Goal: Answer question/provide support

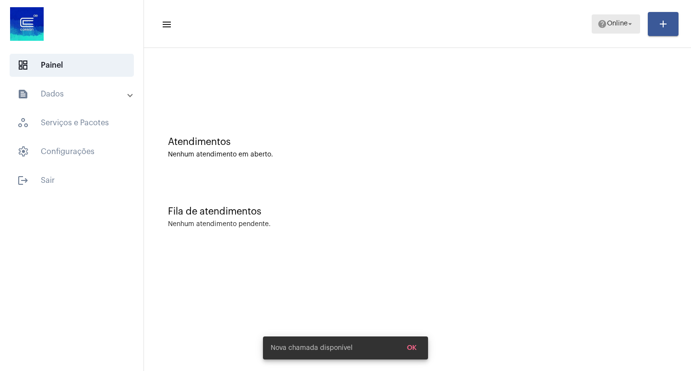
click at [607, 26] on span "Online" at bounding box center [617, 24] width 21 height 7
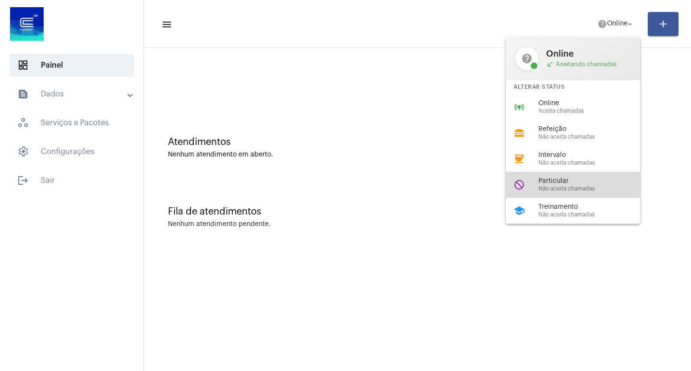
click at [581, 180] on span "Particular" at bounding box center [592, 181] width 109 height 7
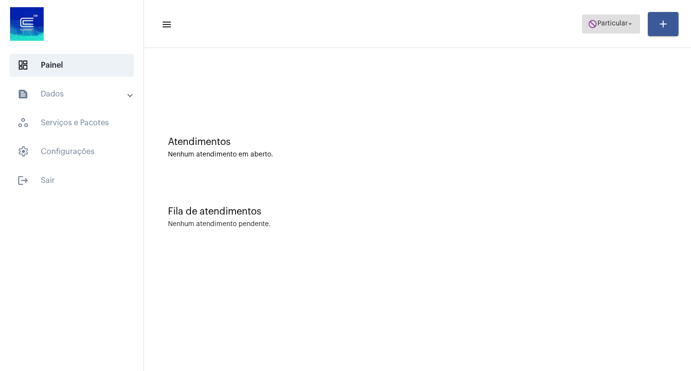
click at [588, 33] on button "do_not_disturb Particular arrow_drop_down" at bounding box center [611, 23] width 58 height 19
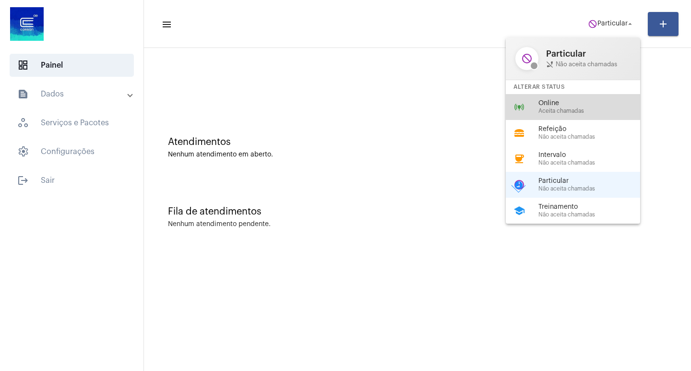
click at [552, 101] on span "Online" at bounding box center [592, 103] width 109 height 7
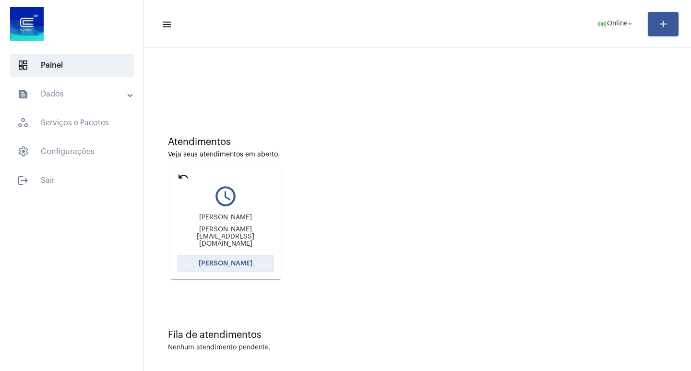
click at [205, 261] on span "[PERSON_NAME]" at bounding box center [226, 263] width 54 height 7
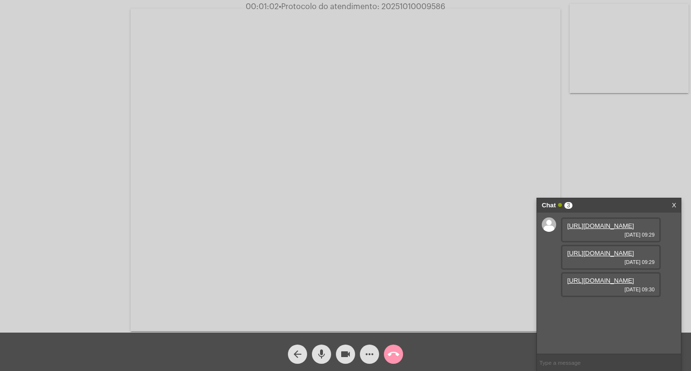
scroll to position [8, 0]
click at [588, 284] on link "[URL][DOMAIN_NAME]" at bounding box center [600, 280] width 67 height 7
click at [628, 257] on link "[URL][DOMAIN_NAME]" at bounding box center [600, 253] width 67 height 7
click at [586, 229] on link "[URL][DOMAIN_NAME]" at bounding box center [600, 225] width 67 height 7
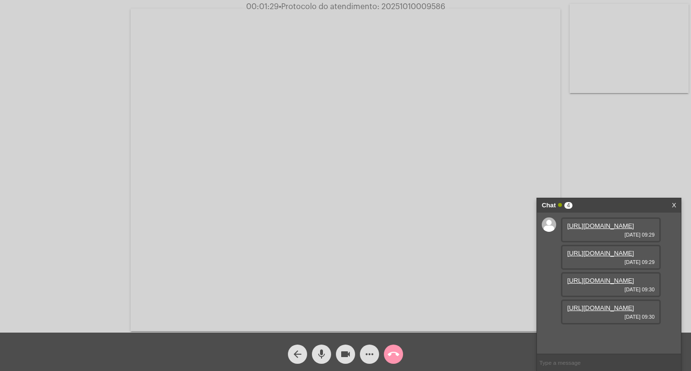
scroll to position [57, 0]
click at [581, 229] on link "[URL][DOMAIN_NAME]" at bounding box center [600, 225] width 67 height 7
click at [610, 311] on link "[URL][DOMAIN_NAME]" at bounding box center [600, 307] width 67 height 7
click at [341, 354] on mat-icon "videocam" at bounding box center [346, 354] width 12 height 12
click at [339, 351] on button "videocam_off" at bounding box center [345, 354] width 19 height 19
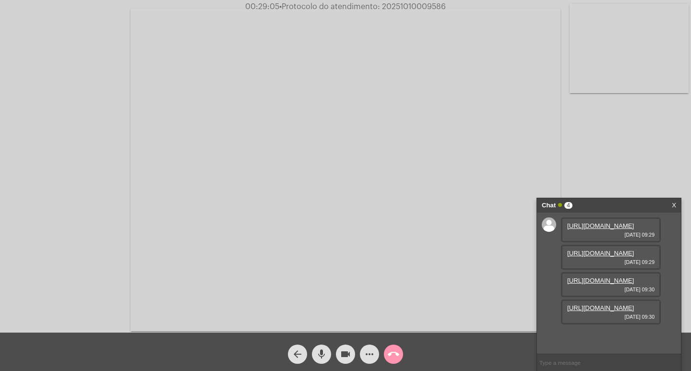
click at [399, 9] on span "• Protocolo do atendimento: 20251010009586" at bounding box center [362, 7] width 167 height 8
copy span "20251010009586"
click at [571, 361] on input "text" at bounding box center [609, 362] width 144 height 17
paste input "20251010009586"
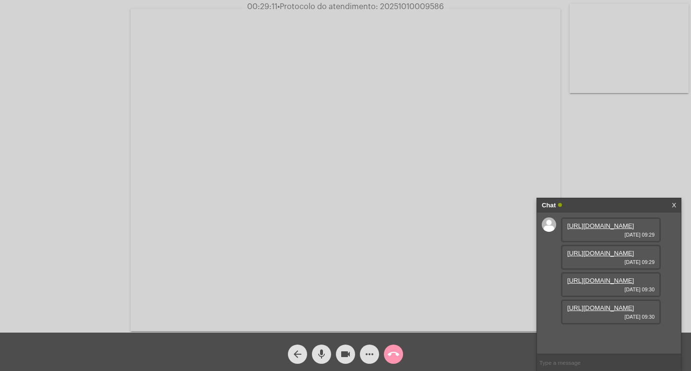
type input "20251010009586"
click at [597, 205] on div "Chat" at bounding box center [599, 205] width 114 height 14
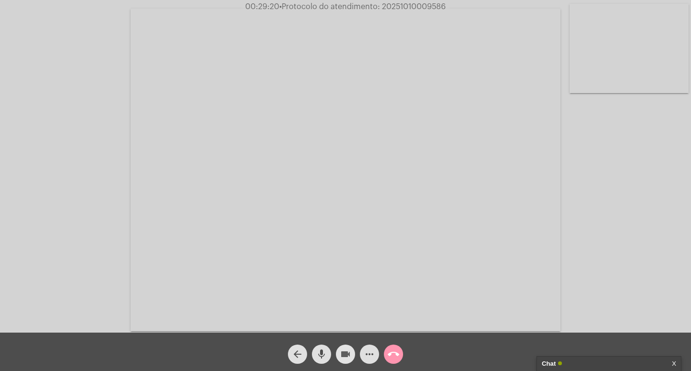
click at [346, 355] on mat-icon "videocam" at bounding box center [346, 354] width 12 height 12
click at [324, 350] on mat-icon "mic" at bounding box center [322, 354] width 12 height 12
click at [393, 348] on mat-icon "call_end" at bounding box center [394, 354] width 12 height 12
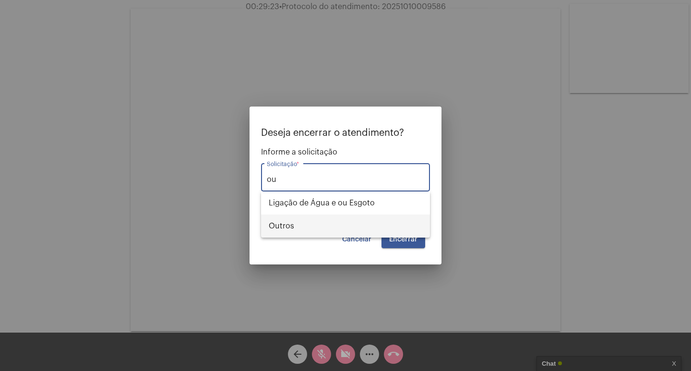
click at [360, 228] on span "Outros" at bounding box center [346, 225] width 154 height 23
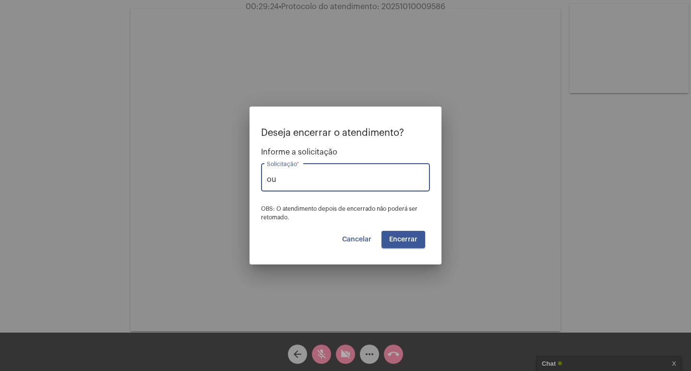
type input "Outros"
drag, startPoint x: 346, startPoint y: 179, endPoint x: 253, endPoint y: 175, distance: 93.7
click at [253, 175] on mat-dialog-container "Deseja encerrar o atendimento? Informe a solicitação Outros Solicitação * OBS: …" at bounding box center [346, 186] width 192 height 158
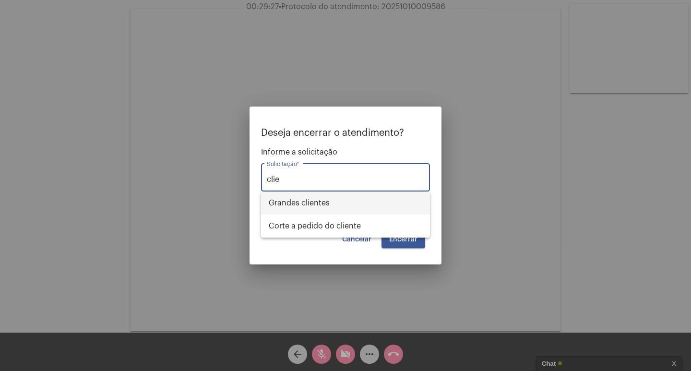
click at [286, 194] on span "⁠Grandes clientes" at bounding box center [346, 202] width 154 height 23
type input "⁠Grandes clientes"
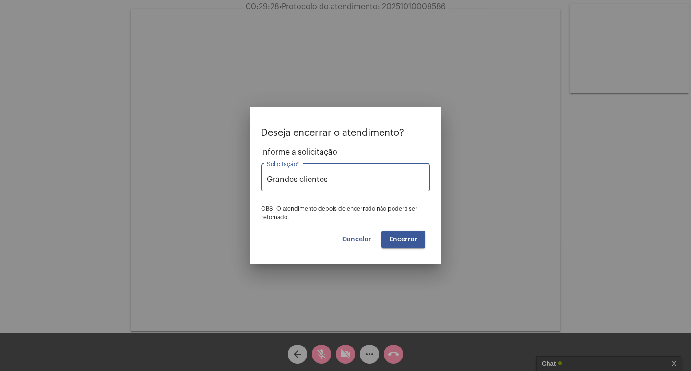
click at [393, 231] on button "Encerrar" at bounding box center [403, 239] width 44 height 17
click at [393, 234] on button "Encerrar" at bounding box center [403, 239] width 44 height 17
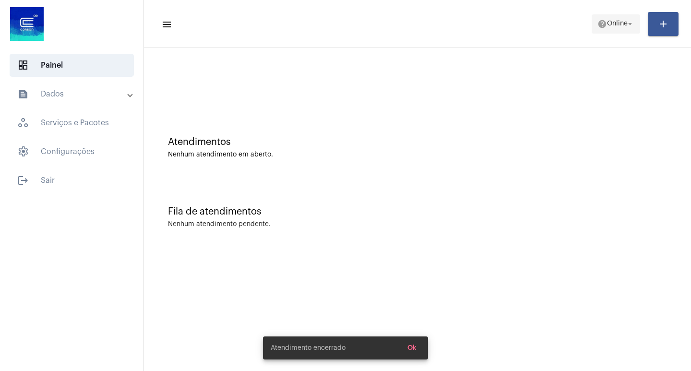
click at [598, 16] on span "help Online arrow_drop_down" at bounding box center [615, 23] width 37 height 17
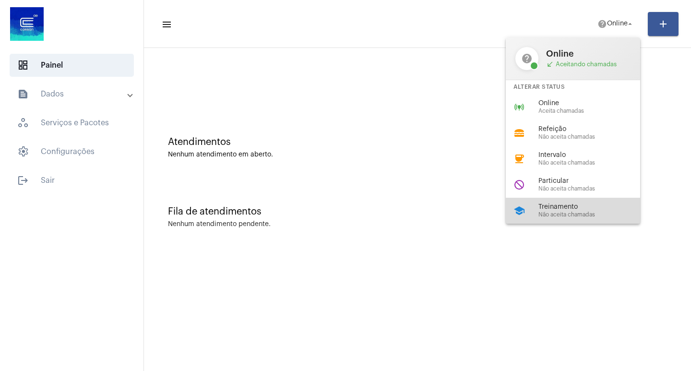
click at [566, 215] on span "Não aceita chamadas" at bounding box center [592, 215] width 109 height 6
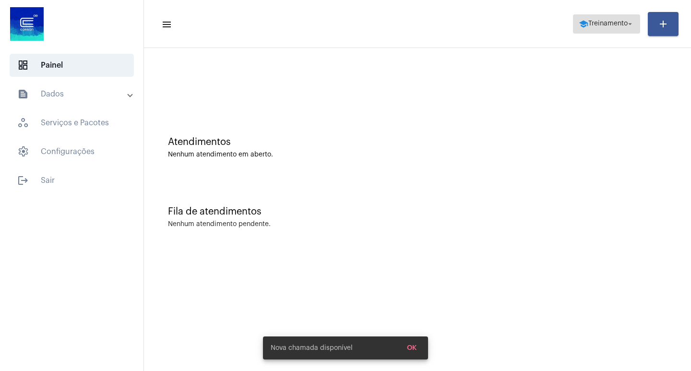
drag, startPoint x: 620, startPoint y: 15, endPoint x: 616, endPoint y: 17, distance: 5.2
click at [618, 17] on span "school Treinamento arrow_drop_down" at bounding box center [607, 23] width 56 height 17
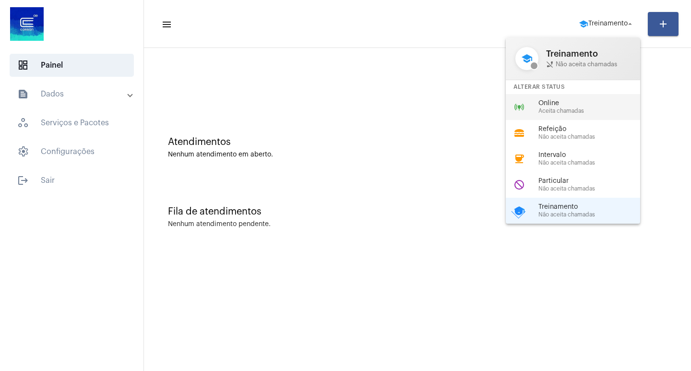
click at [572, 98] on div "online_prediction Online Aceita chamadas" at bounding box center [581, 107] width 150 height 26
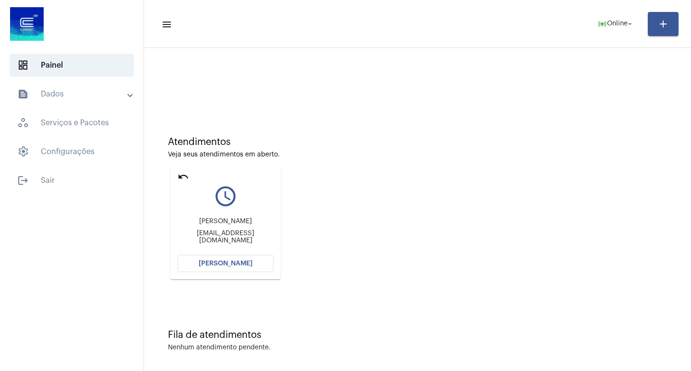
click at [214, 262] on span "[PERSON_NAME]" at bounding box center [226, 263] width 54 height 7
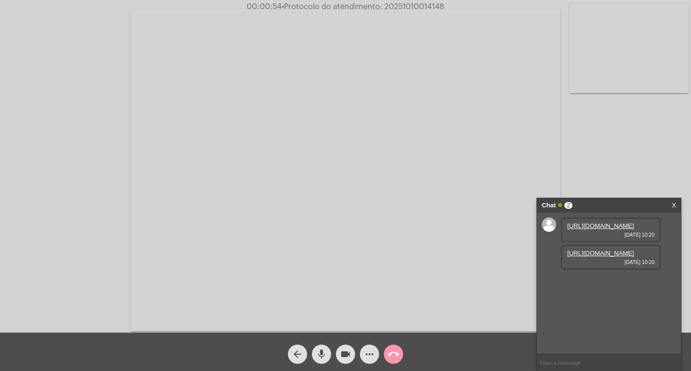
click at [596, 226] on link "[URL][DOMAIN_NAME]" at bounding box center [600, 225] width 67 height 7
click at [593, 257] on link "[URL][DOMAIN_NAME]" at bounding box center [600, 253] width 67 height 7
drag, startPoint x: 595, startPoint y: 328, endPoint x: 636, endPoint y: 331, distance: 40.9
click at [636, 311] on div "[DATE] CONTA DE AGUA CORSAN-00002450658 407,52 [DATE] 10:20" at bounding box center [611, 291] width 100 height 39
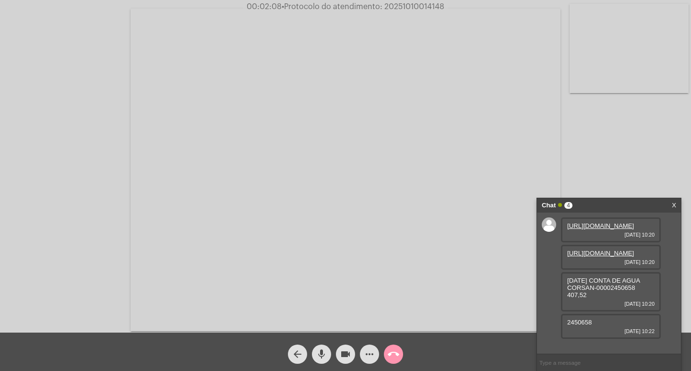
scroll to position [28, 0]
click at [347, 353] on mat-icon "videocam" at bounding box center [346, 354] width 12 height 12
click at [347, 353] on mat-icon "videocam_off" at bounding box center [346, 354] width 12 height 12
click at [583, 326] on span "2450658" at bounding box center [579, 322] width 24 height 7
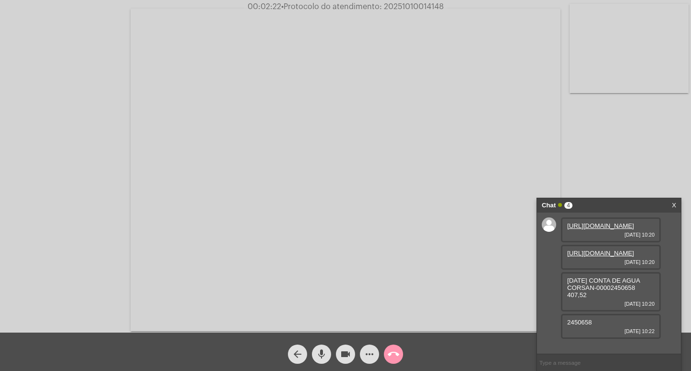
copy span "2450658"
click at [338, 352] on button "videocam" at bounding box center [345, 354] width 19 height 19
click at [338, 352] on button "videocam_off" at bounding box center [345, 354] width 19 height 19
click at [374, 347] on span "more_horiz" at bounding box center [370, 354] width 12 height 19
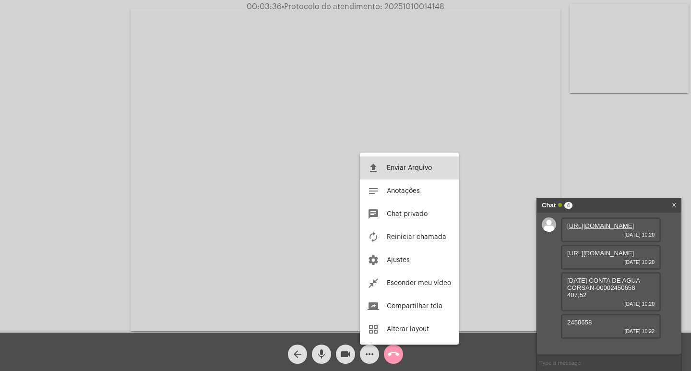
click at [379, 166] on button "file_upload Enviar Arquivo" at bounding box center [409, 167] width 99 height 23
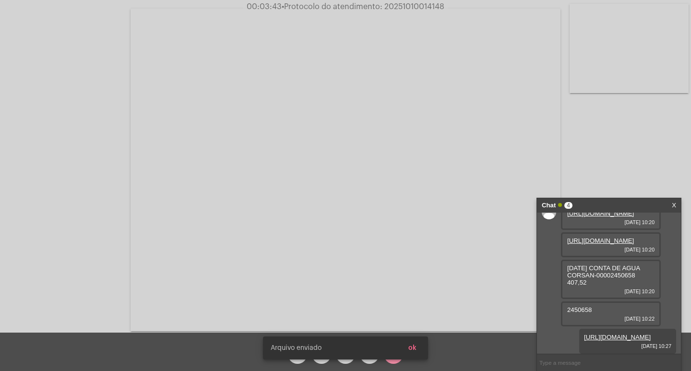
scroll to position [77, 0]
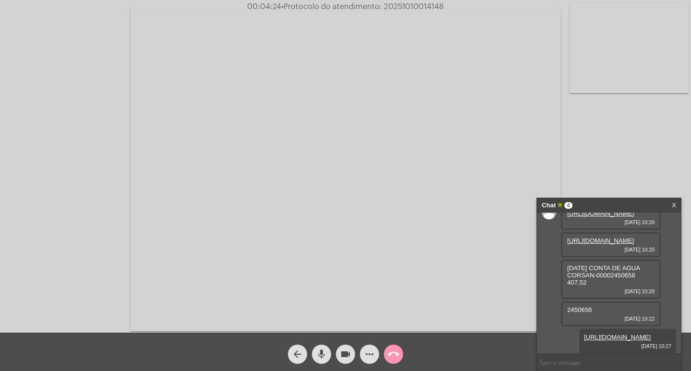
click at [411, 12] on video at bounding box center [346, 170] width 430 height 322
click at [411, 12] on div "Acessando Câmera e Microfone..." at bounding box center [345, 167] width 689 height 333
click at [226, 236] on video at bounding box center [175, 169] width 331 height 248
click at [405, 5] on span "• Protocolo do atendimento: 20251010014148" at bounding box center [363, 7] width 163 height 8
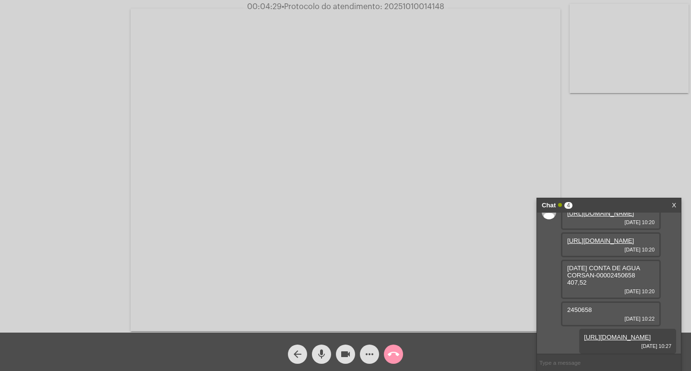
copy span "20251010014148"
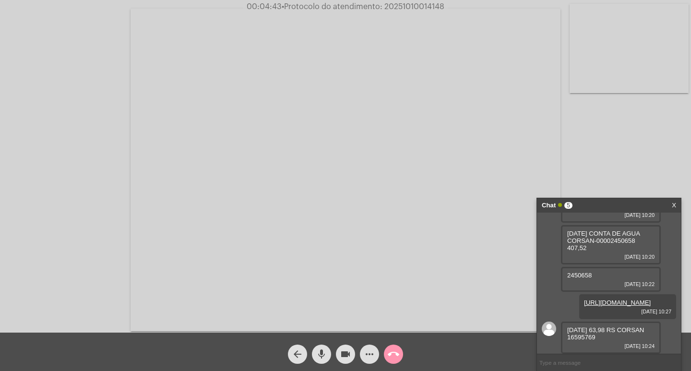
click at [342, 345] on span "videocam" at bounding box center [346, 354] width 12 height 19
click at [344, 345] on span "videocam_off" at bounding box center [346, 354] width 12 height 19
drag, startPoint x: 596, startPoint y: 340, endPoint x: 624, endPoint y: 339, distance: 27.8
click at [624, 339] on span "[DATE] 63,98 RS CORSAN 16595769" at bounding box center [605, 333] width 77 height 14
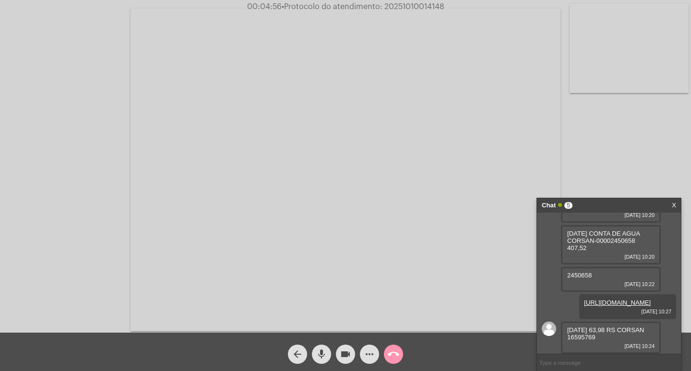
copy span "16595769"
click at [374, 346] on span "more_horiz" at bounding box center [370, 354] width 12 height 19
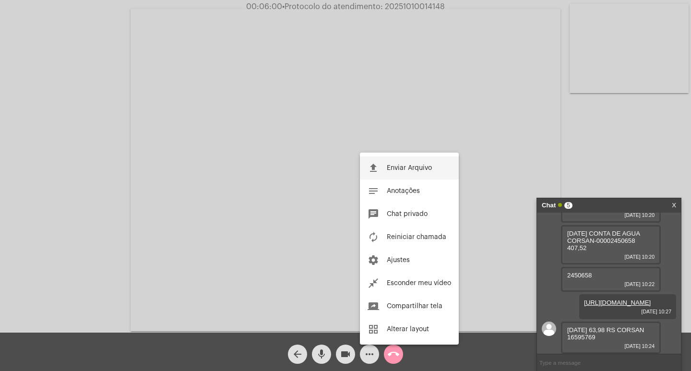
click at [399, 167] on span "Enviar Arquivo" at bounding box center [409, 168] width 45 height 7
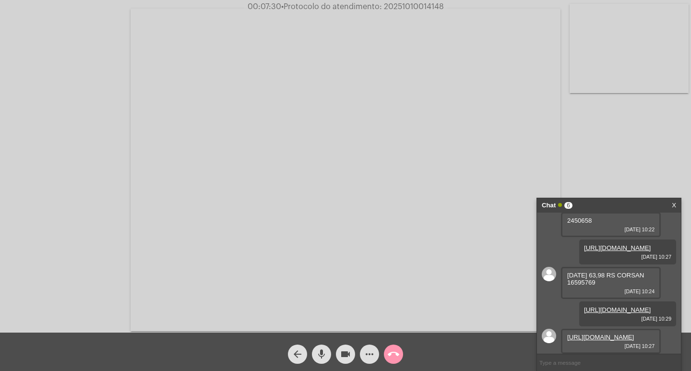
scroll to position [210, 0]
click at [597, 333] on link "[URL][DOMAIN_NAME]" at bounding box center [600, 336] width 67 height 7
click at [366, 352] on mat-icon "more_horiz" at bounding box center [370, 354] width 12 height 12
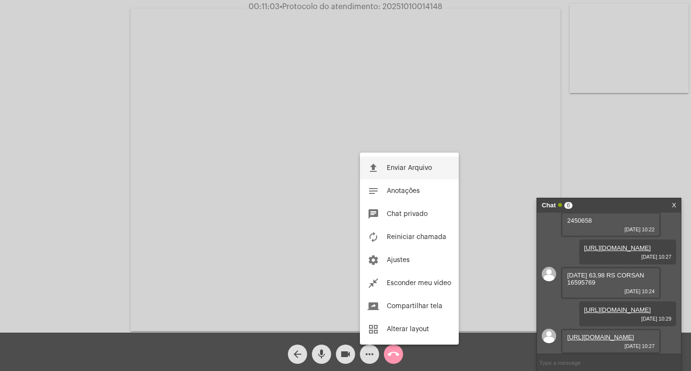
click at [393, 164] on button "file_upload Enviar Arquivo" at bounding box center [409, 167] width 99 height 23
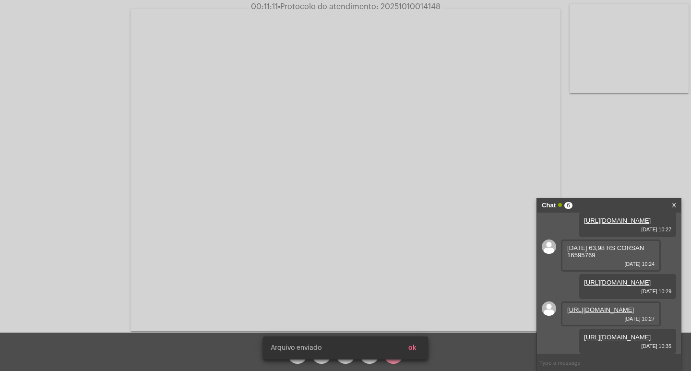
scroll to position [259, 0]
click at [418, 10] on span "• Protocolo do atendimento: 20251010014148" at bounding box center [361, 7] width 163 height 8
copy span "20251010014148"
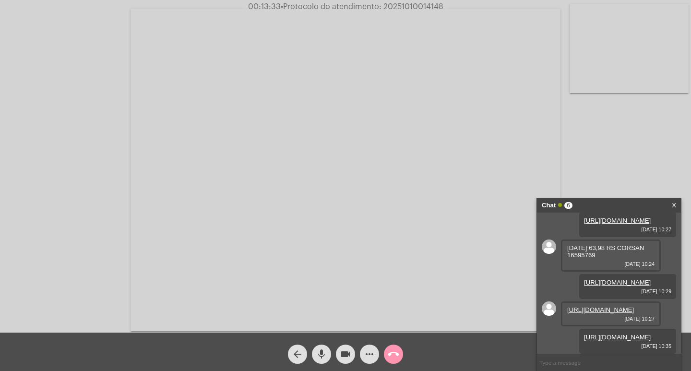
click at [364, 353] on mat-icon "more_horiz" at bounding box center [370, 354] width 12 height 12
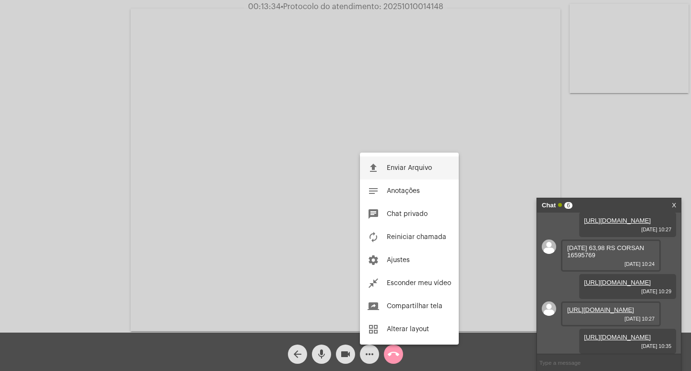
click at [376, 172] on mat-icon "file_upload" at bounding box center [374, 168] width 12 height 12
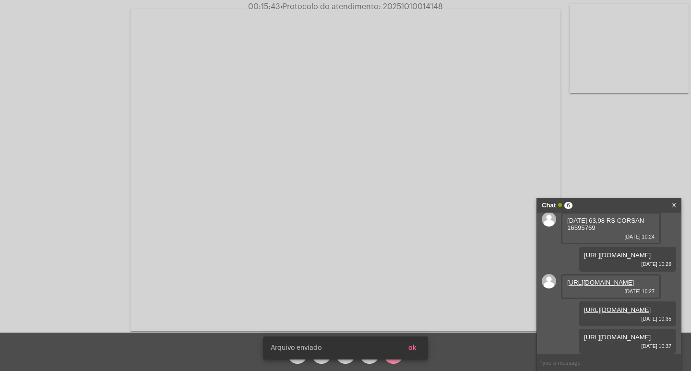
scroll to position [308, 0]
click at [416, 341] on button "ok" at bounding box center [413, 347] width 24 height 17
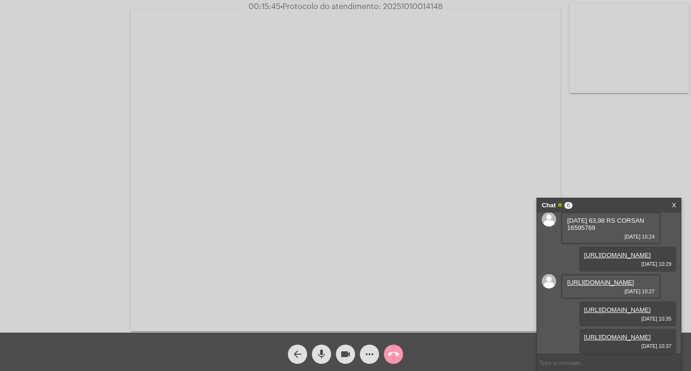
click at [370, 346] on span "more_horiz" at bounding box center [370, 354] width 12 height 19
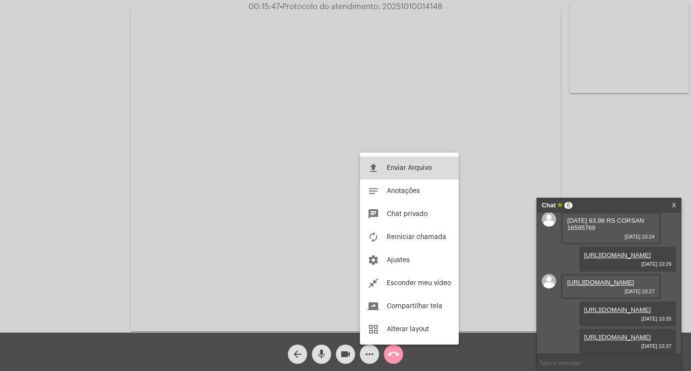
click at [398, 170] on span "Enviar Arquivo" at bounding box center [409, 168] width 45 height 7
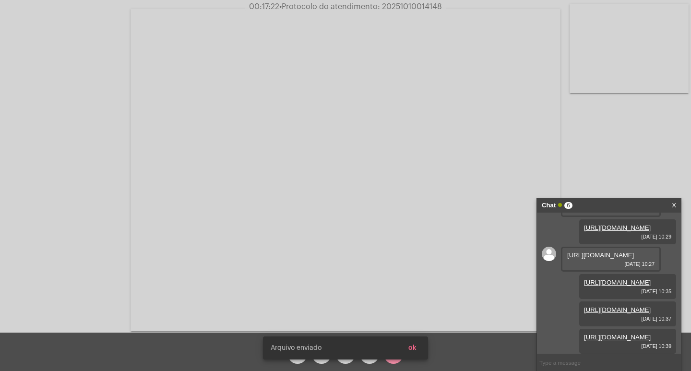
scroll to position [357, 0]
click at [417, 351] on button "ok" at bounding box center [413, 347] width 24 height 17
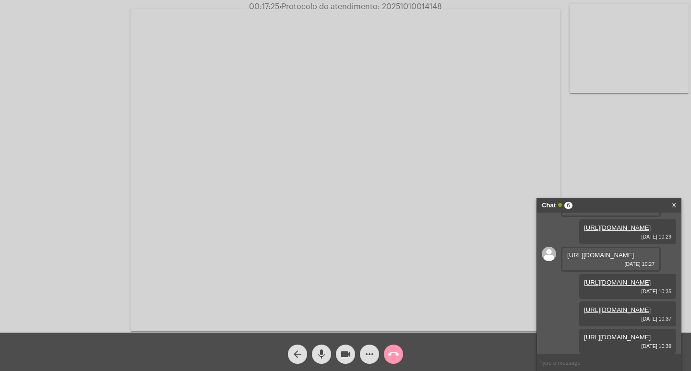
click at [358, 352] on div "more_horiz" at bounding box center [369, 352] width 24 height 24
click at [366, 355] on mat-icon "more_horiz" at bounding box center [370, 354] width 12 height 12
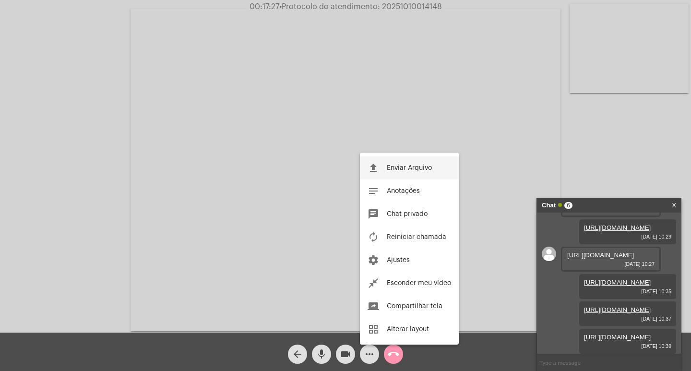
click at [390, 172] on button "file_upload Enviar Arquivo" at bounding box center [409, 167] width 99 height 23
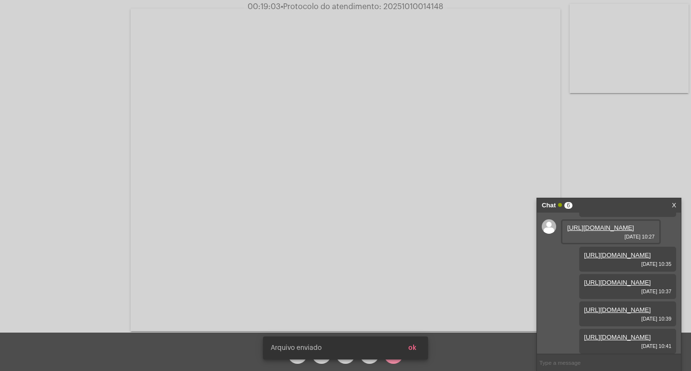
scroll to position [405, 0]
click at [417, 348] on button "ok" at bounding box center [413, 347] width 24 height 17
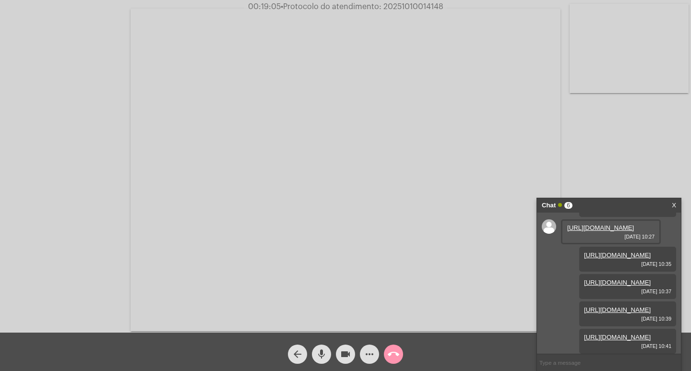
click at [365, 362] on span "more_horiz" at bounding box center [370, 354] width 12 height 19
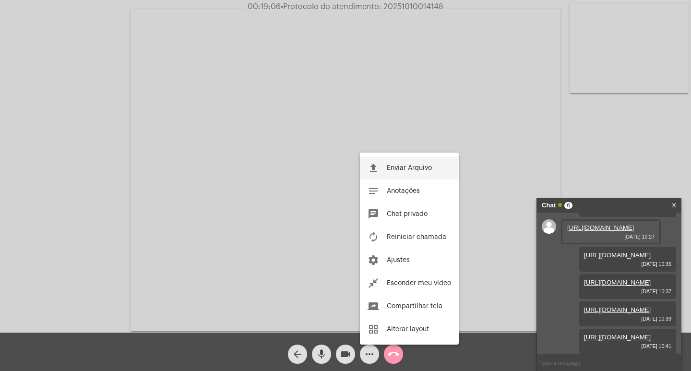
click at [375, 164] on mat-icon "file_upload" at bounding box center [374, 168] width 12 height 12
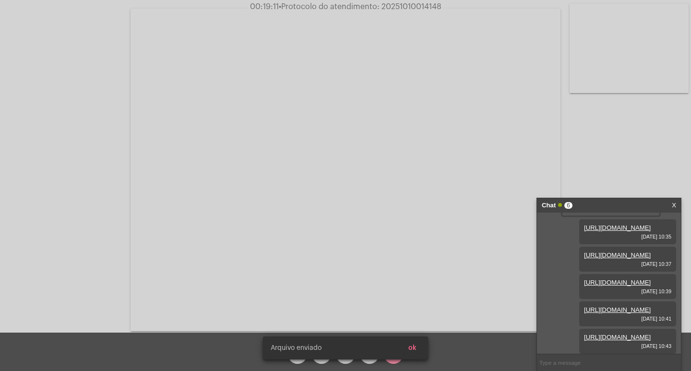
scroll to position [454, 0]
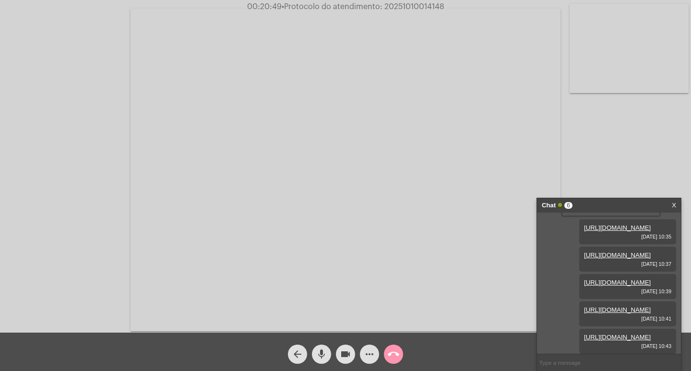
click at [347, 362] on span "videocam" at bounding box center [346, 354] width 12 height 19
click at [343, 360] on span "videocam_off" at bounding box center [346, 354] width 12 height 19
click at [364, 346] on span "more_horiz" at bounding box center [370, 354] width 12 height 19
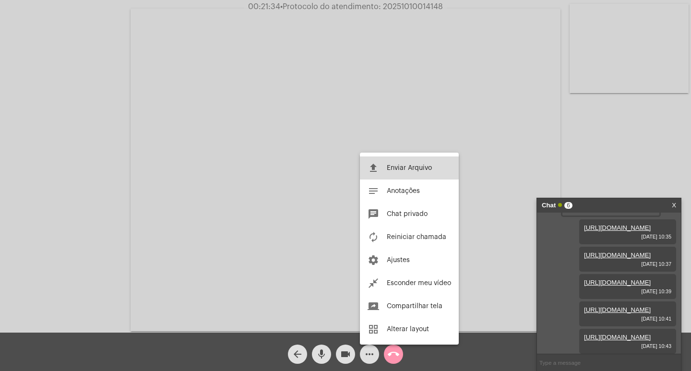
click at [370, 167] on mat-icon "file_upload" at bounding box center [374, 168] width 12 height 12
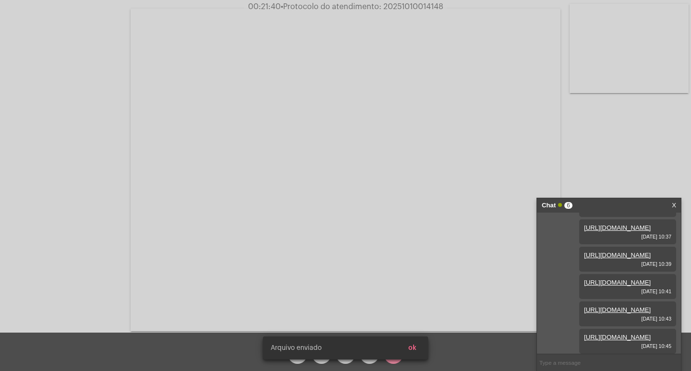
scroll to position [503, 0]
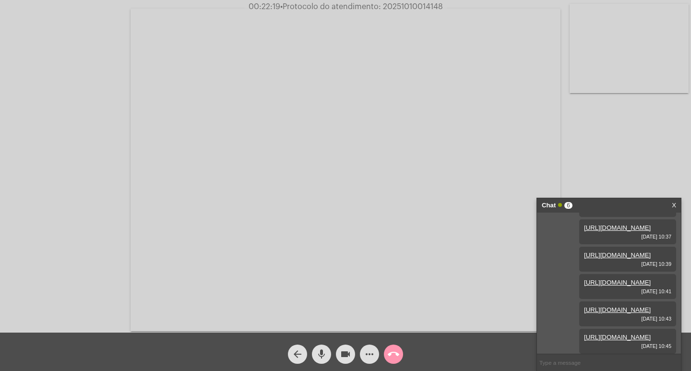
click at [571, 366] on input "text" at bounding box center [609, 362] width 144 height 17
paste input "10403370"
type input "10403370"
click at [433, 5] on span "• Protocolo do atendimento: 20251010014148" at bounding box center [362, 7] width 163 height 8
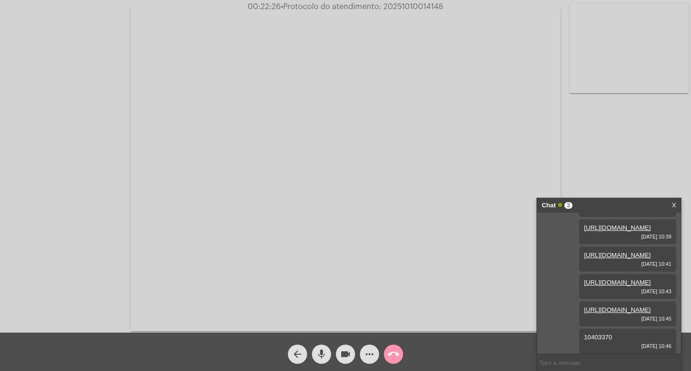
click at [433, 5] on span "• Protocolo do atendimento: 20251010014148" at bounding box center [362, 7] width 163 height 8
copy span "20251010014148"
click at [552, 364] on input "text" at bounding box center [609, 362] width 144 height 17
paste input "20251010014148"
type input "20251010014148"
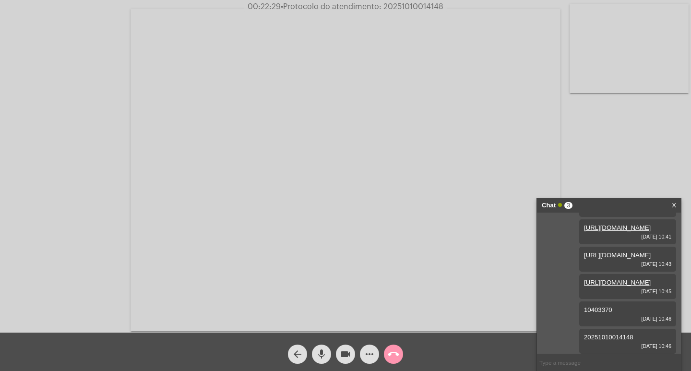
scroll to position [558, 0]
click at [586, 202] on div "Chat 3" at bounding box center [599, 205] width 114 height 14
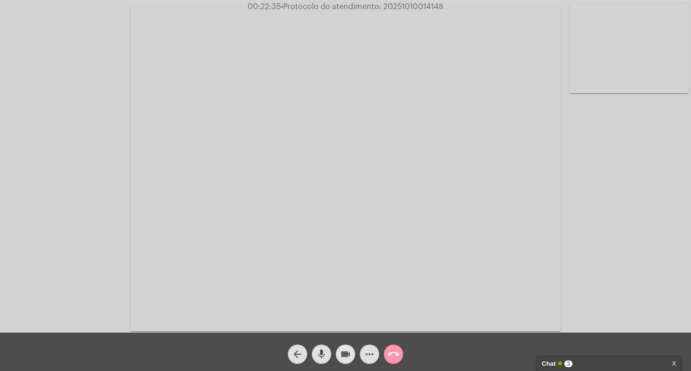
click at [343, 356] on mat-icon "videocam" at bounding box center [346, 354] width 12 height 12
click at [320, 350] on mat-icon "mic" at bounding box center [322, 354] width 12 height 12
click at [390, 355] on mat-icon "call_end" at bounding box center [394, 354] width 12 height 12
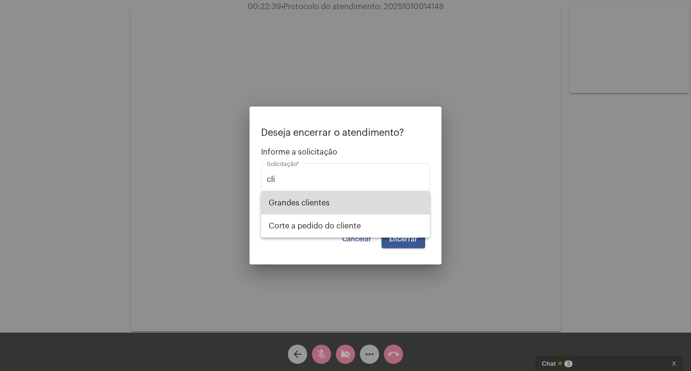
click at [347, 200] on span "⁠Grandes clientes" at bounding box center [346, 202] width 154 height 23
type input "⁠Grandes clientes"
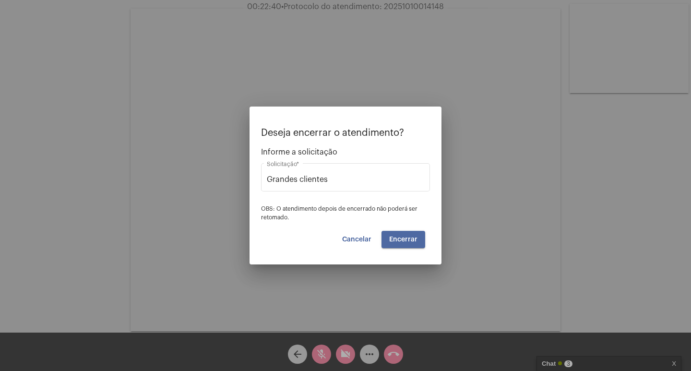
click at [408, 238] on span "Encerrar" at bounding box center [403, 239] width 28 height 7
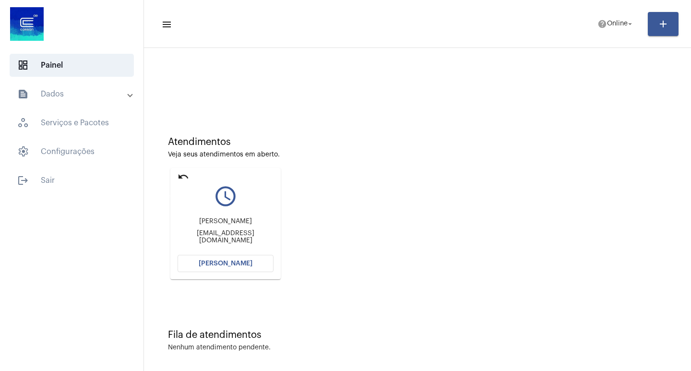
click at [185, 174] on mat-icon "undo" at bounding box center [184, 177] width 12 height 12
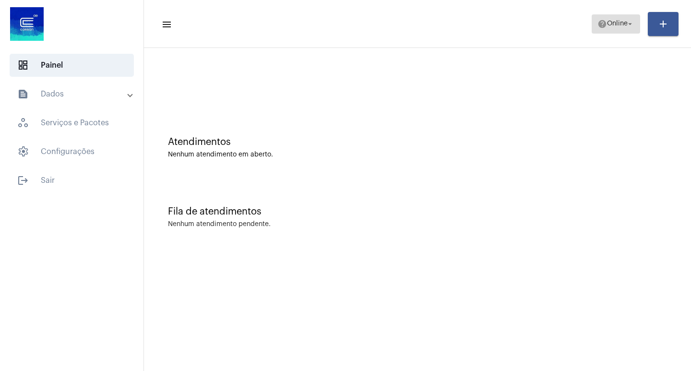
click at [600, 28] on mat-icon "help" at bounding box center [602, 24] width 10 height 10
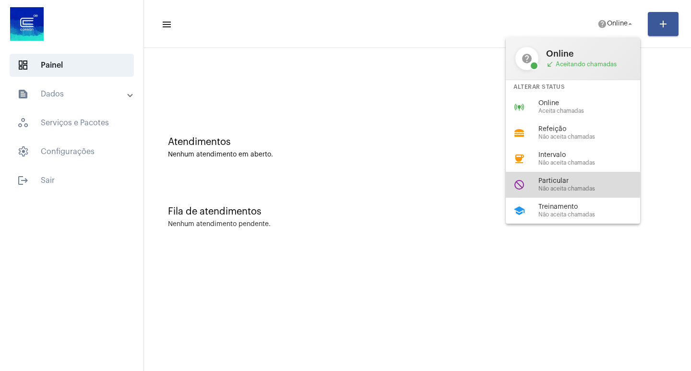
click at [567, 184] on span "Particular" at bounding box center [592, 181] width 109 height 7
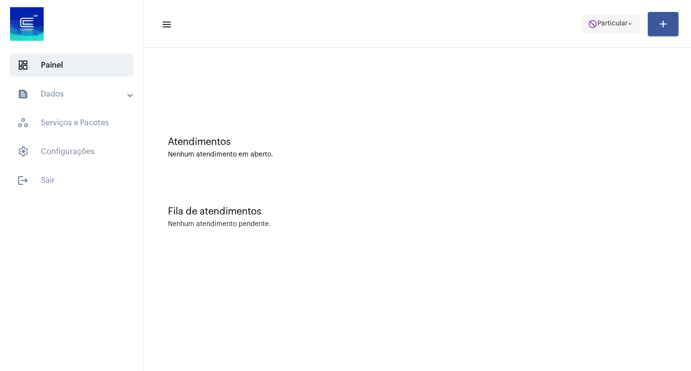
click at [613, 21] on span "Particular" at bounding box center [612, 24] width 30 height 7
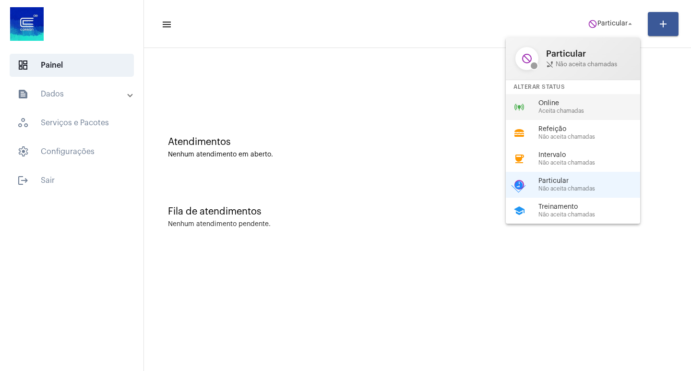
drag, startPoint x: 553, startPoint y: 101, endPoint x: 539, endPoint y: 103, distance: 13.6
click at [552, 101] on span "Online" at bounding box center [592, 103] width 109 height 7
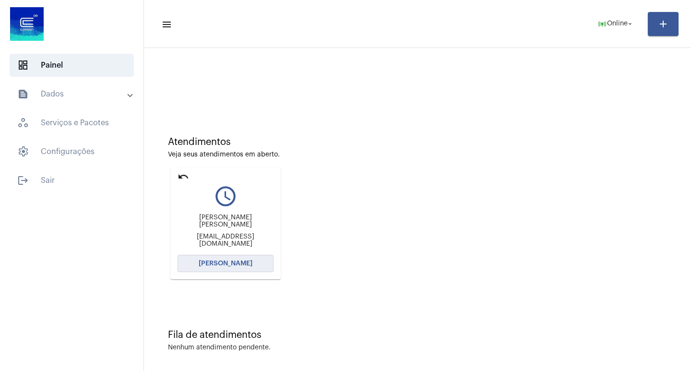
click at [247, 266] on span "[PERSON_NAME]" at bounding box center [226, 263] width 54 height 7
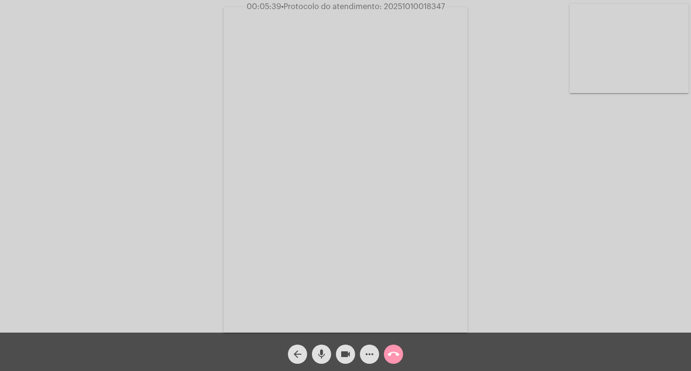
click at [347, 351] on mat-icon "videocam" at bounding box center [346, 354] width 12 height 12
click at [318, 352] on mat-icon "mic" at bounding box center [322, 354] width 12 height 12
click at [348, 347] on span "videocam_off" at bounding box center [346, 354] width 12 height 19
click at [323, 351] on mat-icon "mic_off" at bounding box center [322, 354] width 12 height 12
click at [360, 353] on button "more_horiz" at bounding box center [369, 354] width 19 height 19
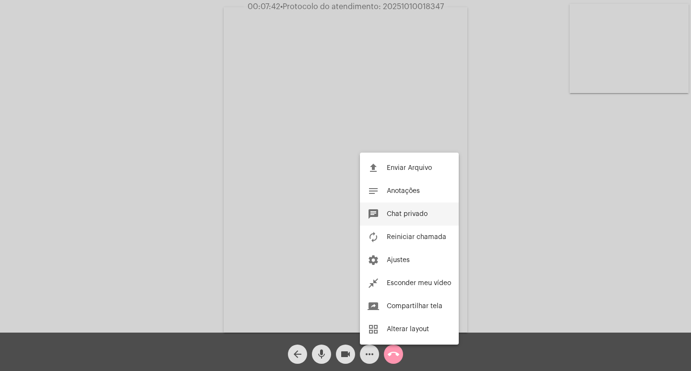
click at [390, 213] on span "Chat privado" at bounding box center [407, 214] width 41 height 7
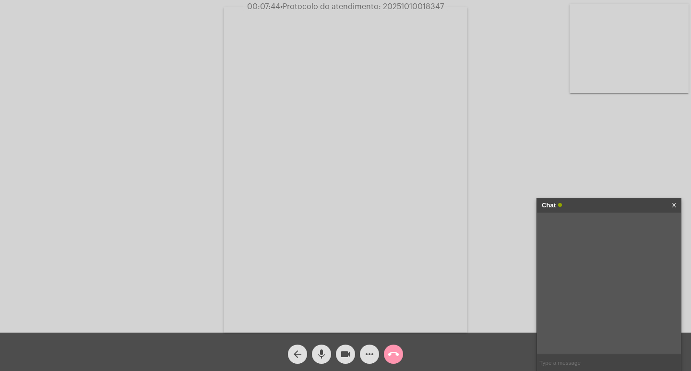
click at [585, 364] on input "text" at bounding box center [609, 362] width 144 height 17
click at [398, 5] on span "• Protocolo do atendimento: 20251010018347" at bounding box center [362, 7] width 164 height 8
copy span "20251010018347"
click at [582, 366] on input "text" at bounding box center [609, 362] width 144 height 17
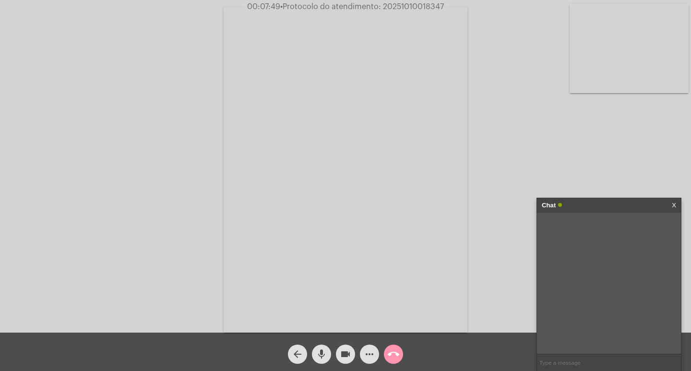
paste input "20251010018347"
type input "20251010018347"
click at [599, 367] on input "20251010018347" at bounding box center [609, 362] width 144 height 17
click at [585, 203] on div "Chat" at bounding box center [599, 205] width 114 height 14
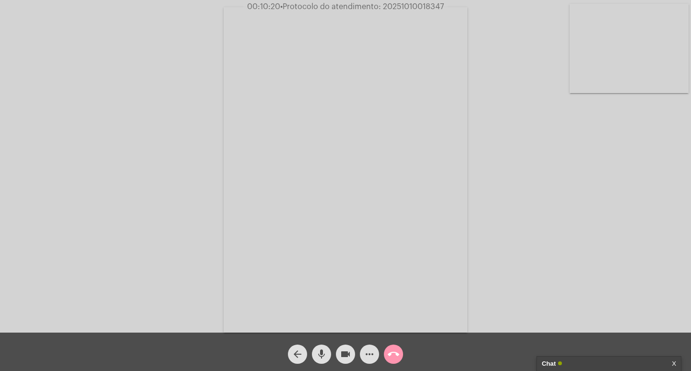
click at [344, 350] on mat-icon "videocam" at bounding box center [346, 354] width 12 height 12
click at [322, 353] on mat-icon "mic" at bounding box center [322, 354] width 12 height 12
click at [396, 355] on mat-icon "call_end" at bounding box center [394, 354] width 12 height 12
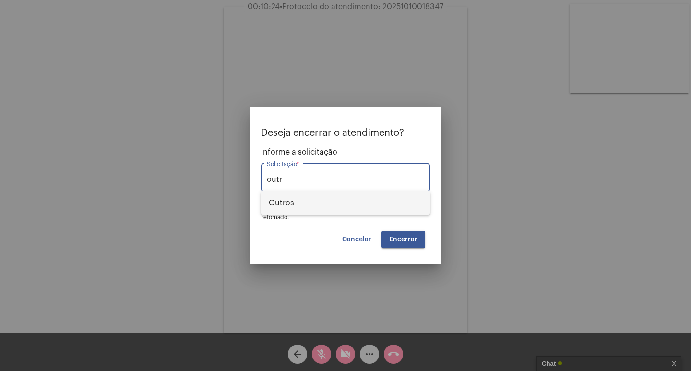
click at [303, 201] on span "Outros" at bounding box center [346, 202] width 154 height 23
type input "Outros"
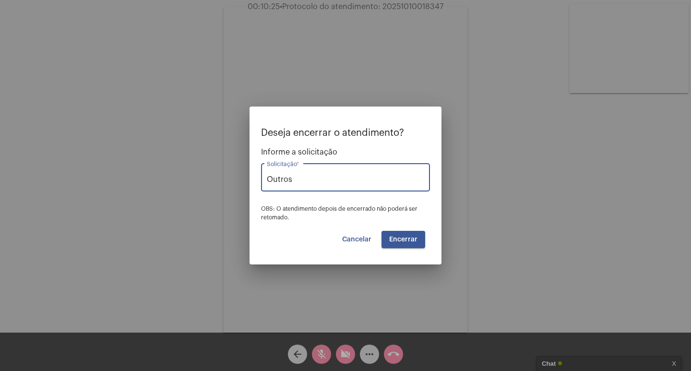
click at [401, 237] on span "Encerrar" at bounding box center [403, 239] width 28 height 7
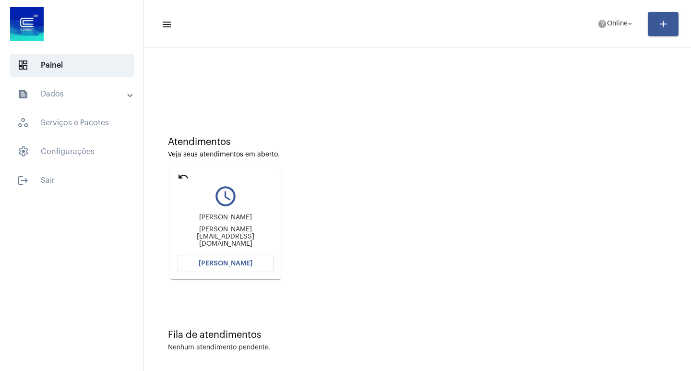
click at [239, 262] on span "[PERSON_NAME]" at bounding box center [226, 263] width 54 height 7
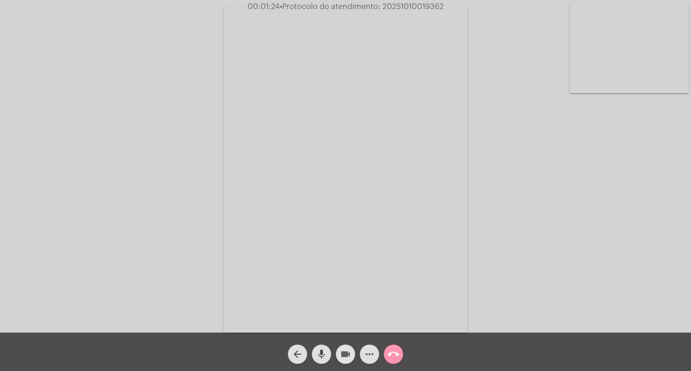
click at [343, 349] on mat-icon "videocam" at bounding box center [346, 354] width 12 height 12
click at [322, 350] on mat-icon "mic" at bounding box center [322, 354] width 12 height 12
click at [322, 350] on mat-icon "mic_off" at bounding box center [322, 354] width 12 height 12
click at [343, 349] on mat-icon "videocam_off" at bounding box center [346, 354] width 12 height 12
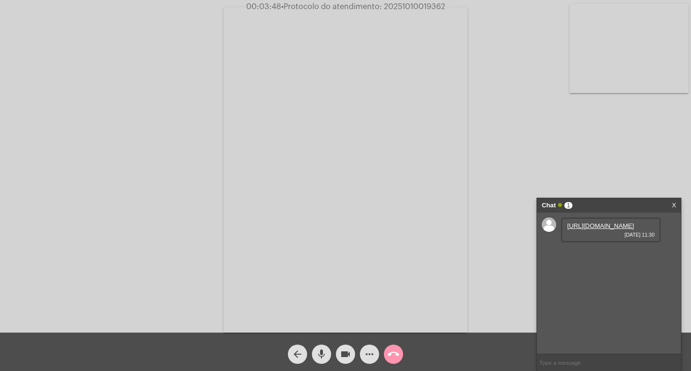
click at [596, 225] on link "[URL][DOMAIN_NAME]" at bounding box center [600, 225] width 67 height 7
click at [599, 257] on link "[URL][DOMAIN_NAME]" at bounding box center [600, 253] width 67 height 7
click at [373, 357] on mat-icon "more_horiz" at bounding box center [370, 354] width 12 height 12
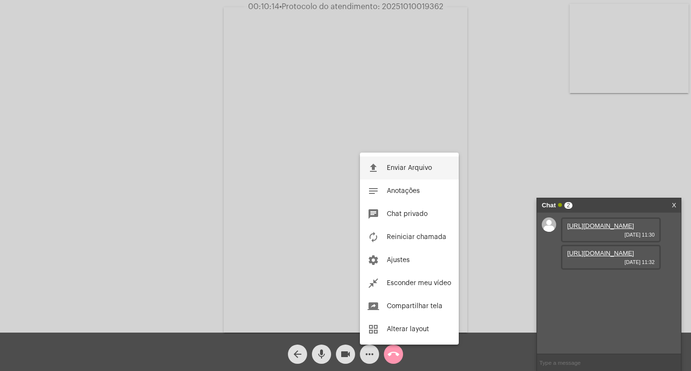
click at [394, 178] on button "file_upload Enviar Arquivo" at bounding box center [409, 167] width 99 height 23
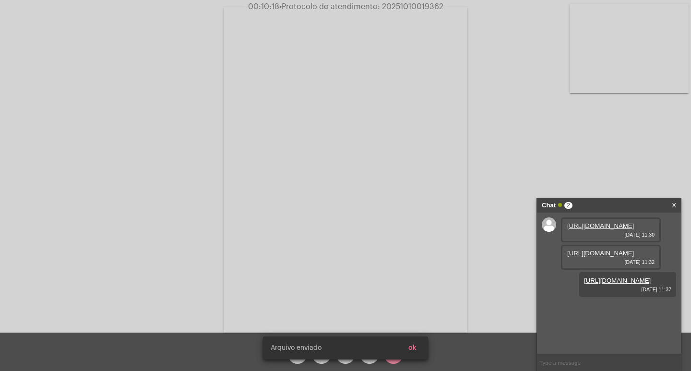
scroll to position [8, 0]
click at [418, 0] on div "Acessando Câmera e Microfone..." at bounding box center [345, 166] width 691 height 333
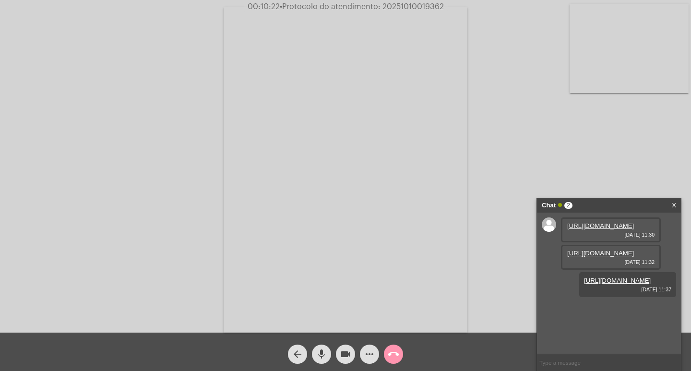
click at [415, 10] on span "• Protocolo do atendimento: 20251010019362" at bounding box center [362, 7] width 164 height 8
copy span "20251010019362"
click at [553, 366] on input "text" at bounding box center [609, 362] width 144 height 17
paste input "20251010019362"
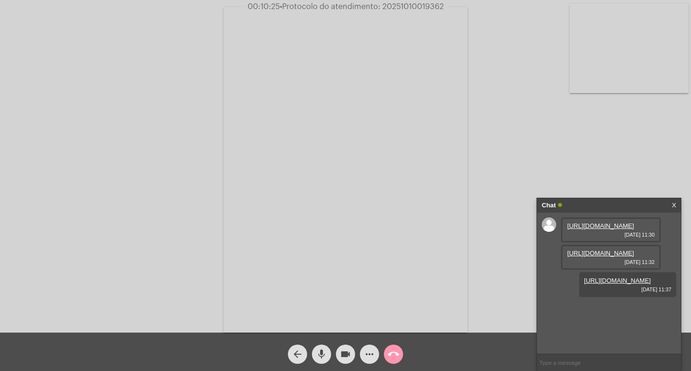
type input "20251010019362"
click at [619, 207] on div "Chat" at bounding box center [599, 205] width 114 height 14
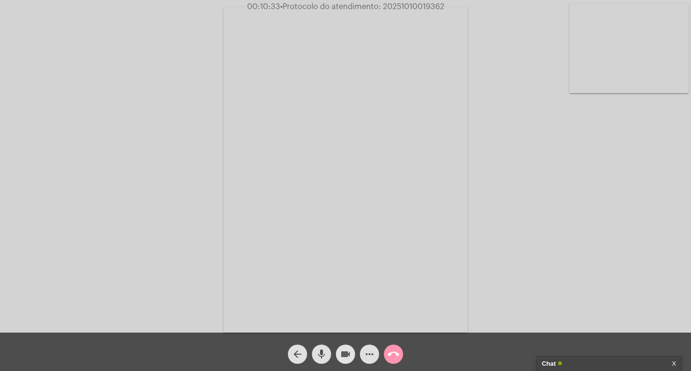
click at [341, 354] on mat-icon "videocam" at bounding box center [346, 354] width 12 height 12
click at [324, 351] on mat-icon "mic" at bounding box center [322, 354] width 12 height 12
click at [392, 350] on mat-icon "call_end" at bounding box center [394, 354] width 12 height 12
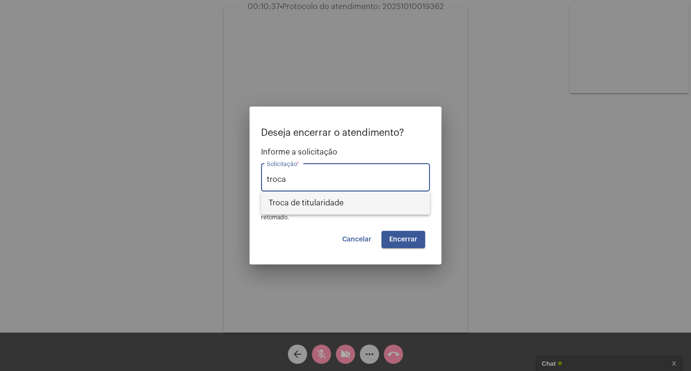
click at [336, 202] on span "Troca de titularidade" at bounding box center [346, 202] width 154 height 23
type input "Troca de titularidade"
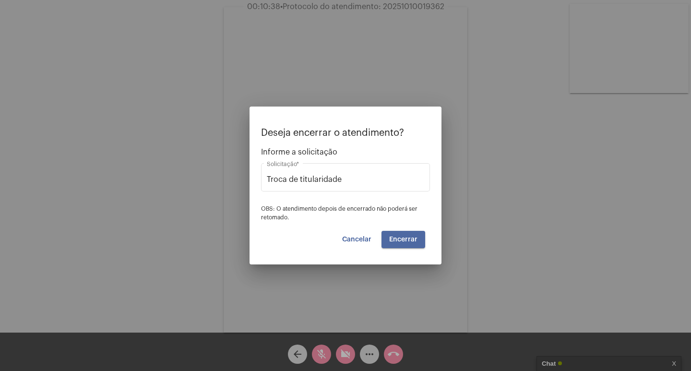
click at [392, 247] on button "Encerrar" at bounding box center [403, 239] width 44 height 17
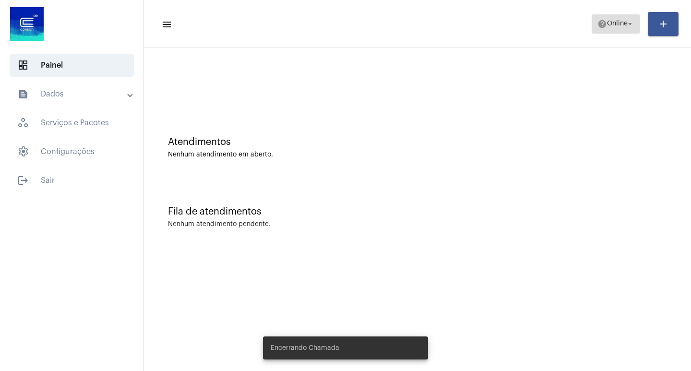
click at [601, 24] on mat-icon "help" at bounding box center [602, 24] width 10 height 10
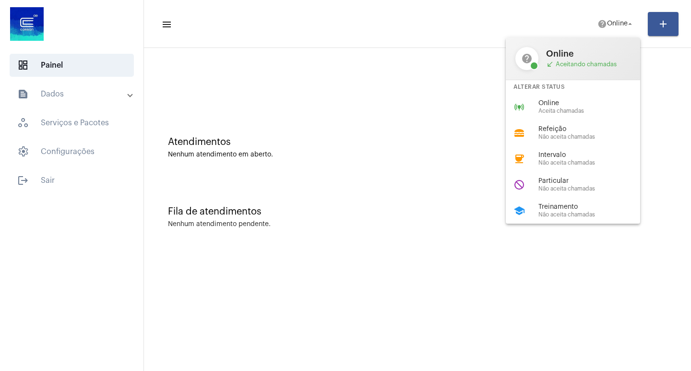
click at [548, 179] on span "Particular" at bounding box center [592, 181] width 109 height 7
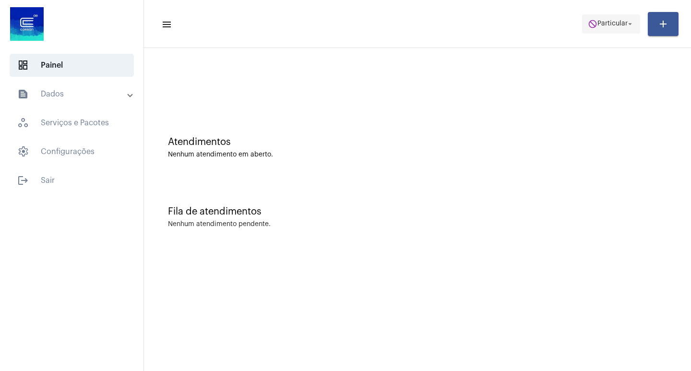
click at [619, 29] on span "do_not_disturb Particular arrow_drop_down" at bounding box center [611, 23] width 47 height 17
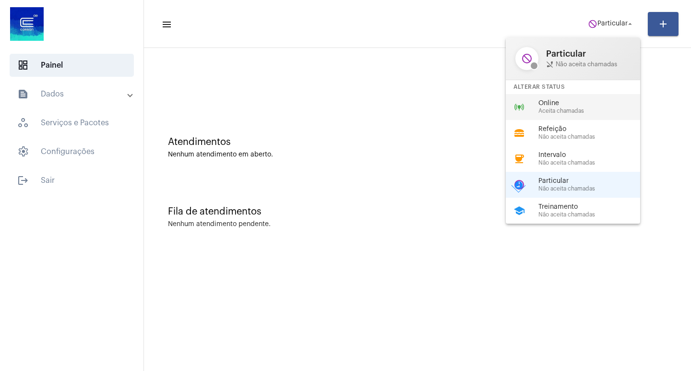
click at [544, 96] on div "online_prediction Online Aceita chamadas" at bounding box center [581, 107] width 150 height 26
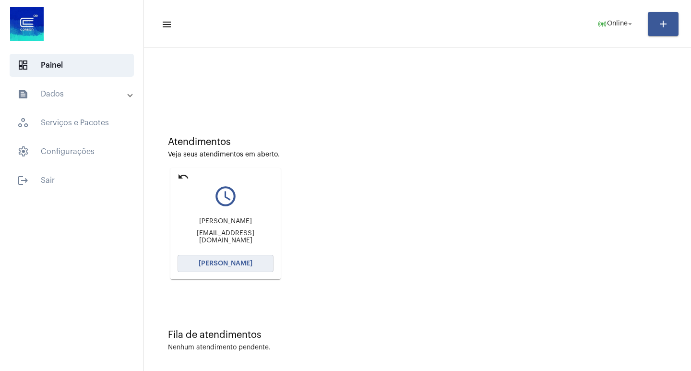
click at [248, 266] on span "[PERSON_NAME]" at bounding box center [226, 263] width 54 height 7
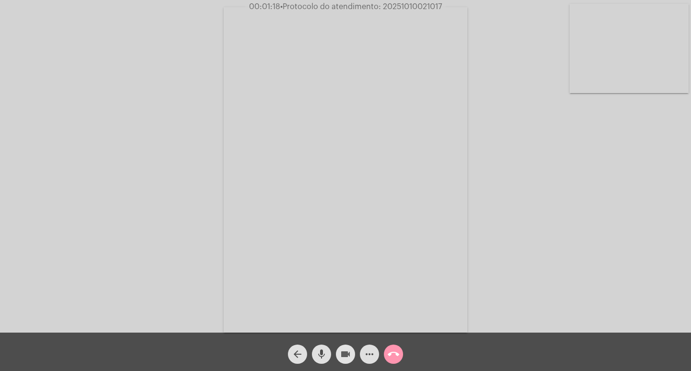
click at [351, 352] on mat-icon "videocam" at bounding box center [346, 354] width 12 height 12
click at [320, 352] on mat-icon "mic" at bounding box center [322, 354] width 12 height 12
click at [351, 349] on button "videocam_off" at bounding box center [345, 354] width 19 height 19
click at [324, 356] on mat-icon "mic_off" at bounding box center [322, 354] width 12 height 12
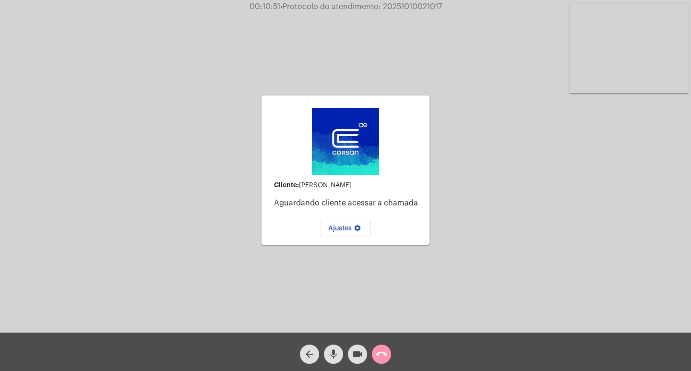
click at [382, 356] on mat-icon "call_end" at bounding box center [382, 354] width 12 height 12
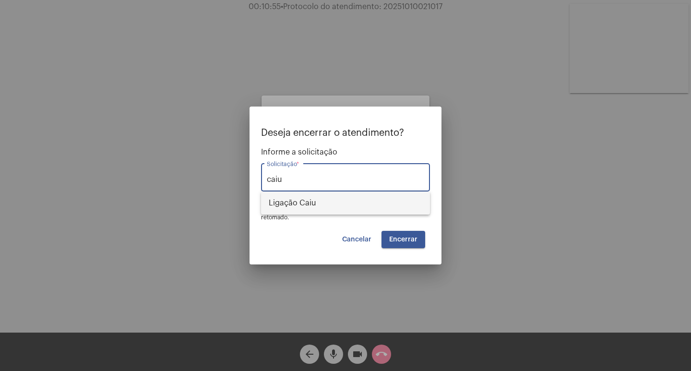
click at [338, 209] on span "Ligação Caiu" at bounding box center [346, 202] width 154 height 23
type input "Ligação Caiu"
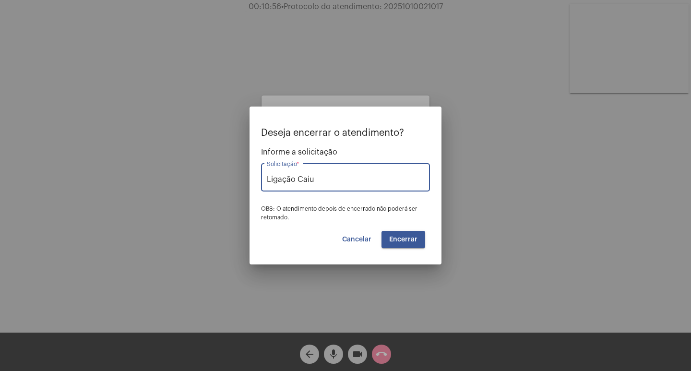
click at [413, 235] on button "Encerrar" at bounding box center [403, 239] width 44 height 17
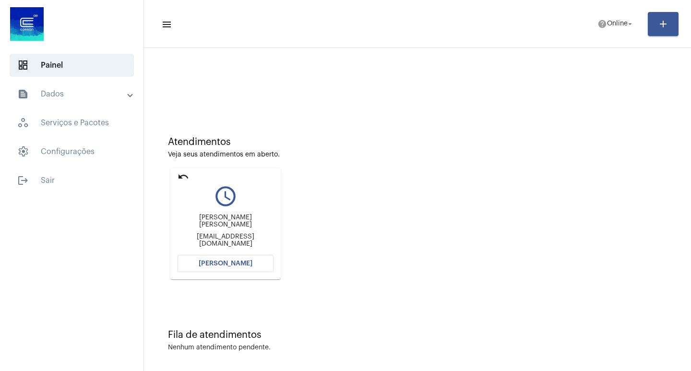
click at [228, 262] on span "[PERSON_NAME]" at bounding box center [226, 263] width 54 height 7
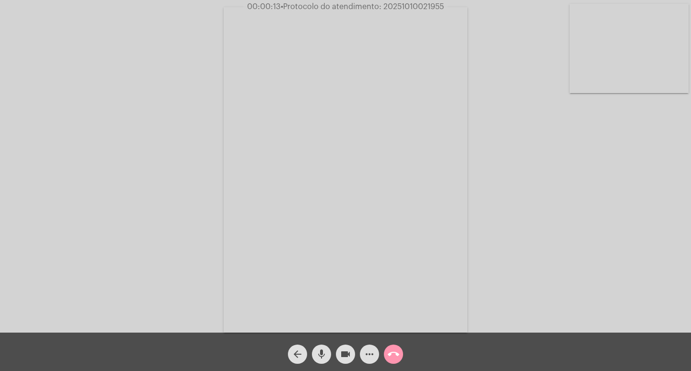
click at [263, 243] on video at bounding box center [346, 169] width 244 height 325
click at [157, 193] on video at bounding box center [161, 168] width 244 height 325
click at [345, 352] on mat-icon "videocam" at bounding box center [346, 354] width 12 height 12
click at [326, 349] on mat-icon "mic" at bounding box center [322, 354] width 12 height 12
click at [326, 349] on mat-icon "mic_off" at bounding box center [322, 354] width 12 height 12
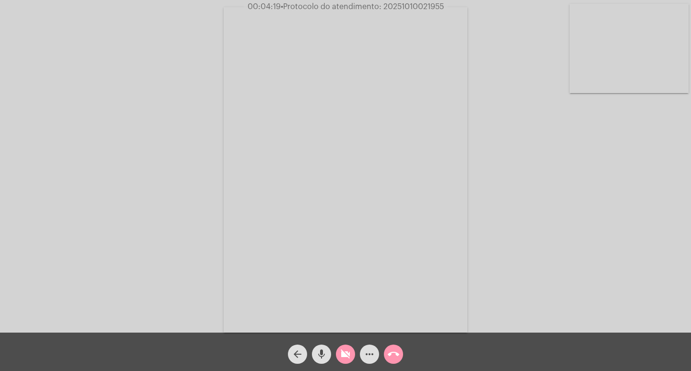
click at [346, 355] on mat-icon "videocam_off" at bounding box center [346, 354] width 12 height 12
click at [346, 345] on span "videocam" at bounding box center [346, 354] width 12 height 19
click at [345, 357] on mat-icon "videocam_off" at bounding box center [346, 354] width 12 height 12
click at [364, 354] on mat-icon "more_horiz" at bounding box center [370, 354] width 12 height 12
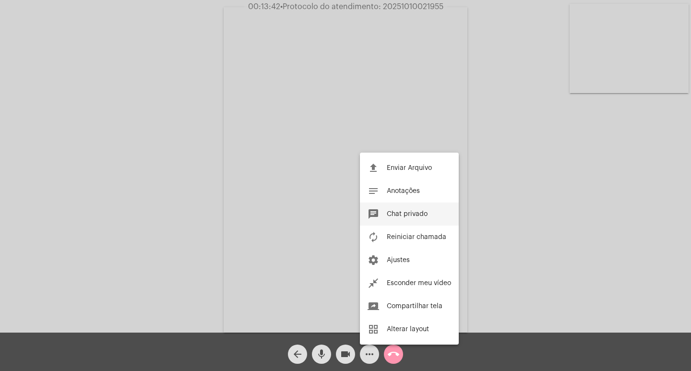
click at [395, 210] on button "chat Chat privado" at bounding box center [409, 213] width 99 height 23
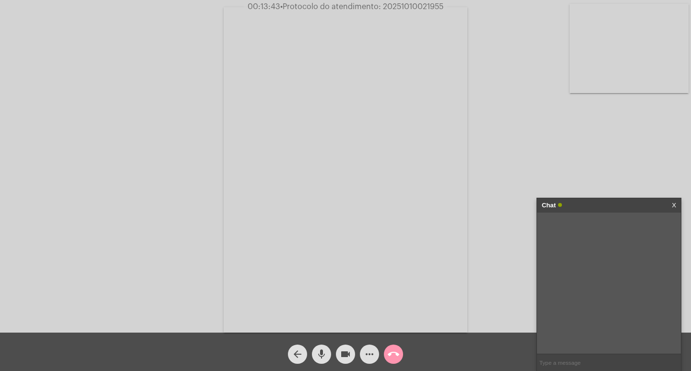
click at [406, 14] on video at bounding box center [346, 169] width 244 height 325
click at [406, 14] on div "Acessando Câmera e Microfone..." at bounding box center [345, 168] width 689 height 333
click at [232, 80] on video at bounding box center [161, 168] width 244 height 325
click at [403, 8] on span "• Protocolo do atendimento: 20251010021955" at bounding box center [361, 7] width 163 height 8
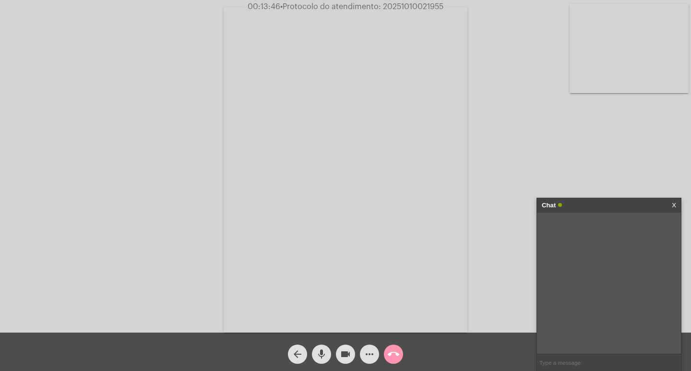
copy span "20251010021955"
click at [570, 357] on input "text" at bounding box center [609, 362] width 144 height 17
paste input "20251010021955"
type input "20251010021955"
click at [593, 210] on div "Chat" at bounding box center [599, 205] width 114 height 14
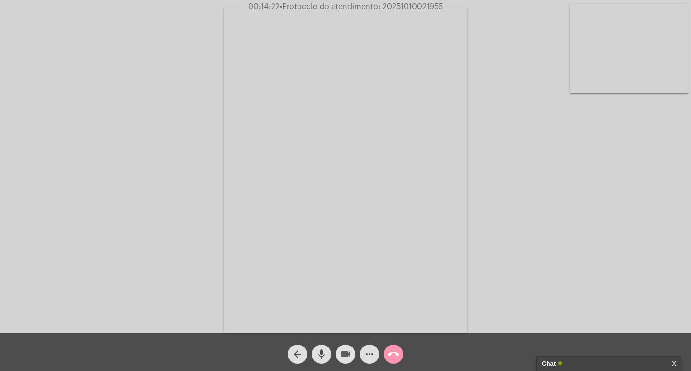
click at [343, 353] on mat-icon "videocam" at bounding box center [346, 354] width 12 height 12
click at [327, 351] on button "mic" at bounding box center [321, 354] width 19 height 19
click at [382, 352] on div "call_end" at bounding box center [393, 352] width 24 height 24
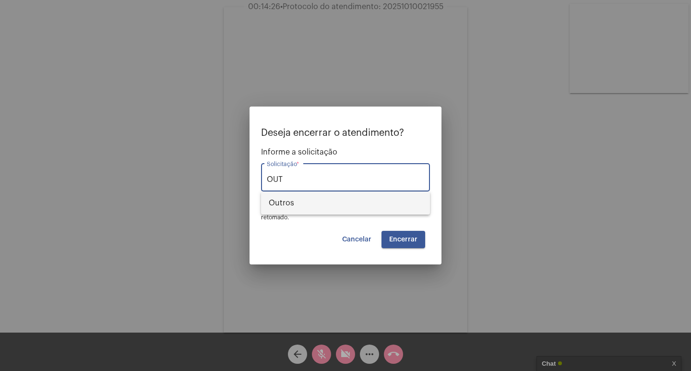
click at [349, 199] on span "Outros" at bounding box center [346, 202] width 154 height 23
type input "Outros"
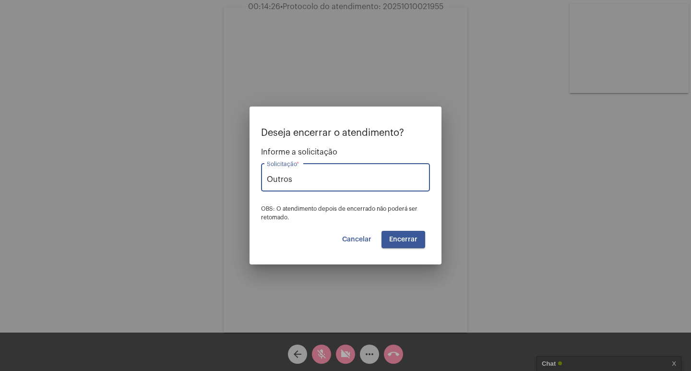
click at [389, 240] on button "Encerrar" at bounding box center [403, 239] width 44 height 17
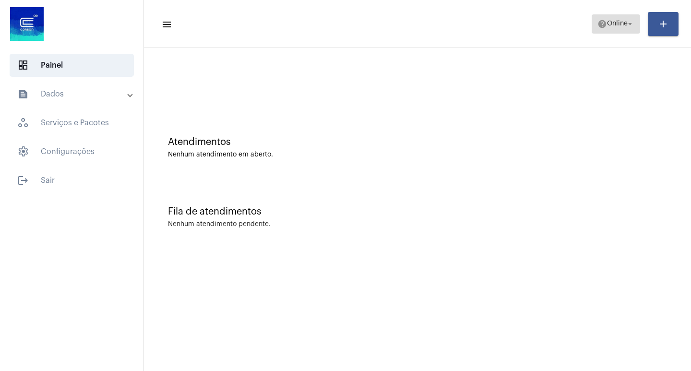
click at [612, 25] on span "Online" at bounding box center [617, 24] width 21 height 7
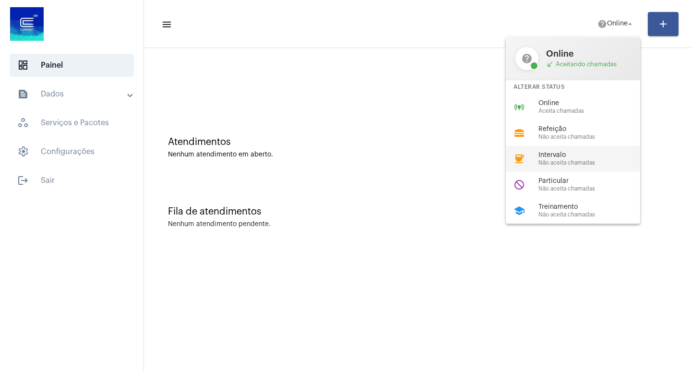
click at [548, 163] on span "Não aceita chamadas" at bounding box center [592, 163] width 109 height 6
